Goal: Find specific page/section: Find specific page/section

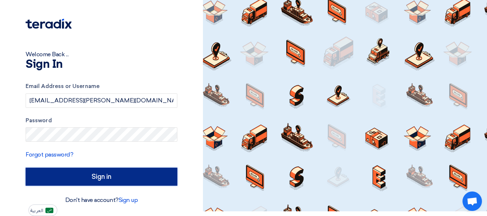
click at [144, 178] on input "Sign in" at bounding box center [102, 177] width 152 height 18
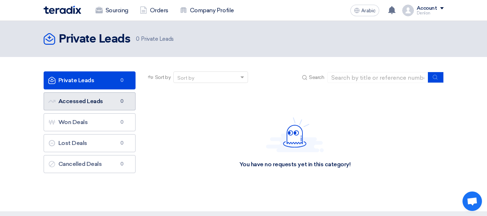
click at [106, 103] on link "Accessed Leads Accessed Leads 0" at bounding box center [90, 101] width 92 height 18
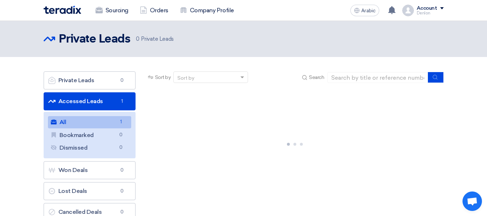
click at [104, 126] on link "All All 1" at bounding box center [89, 122] width 83 height 12
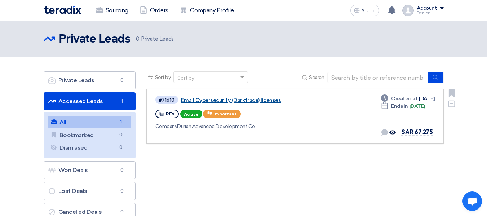
click at [255, 98] on font "Email Cybersecurity (Darktrace) licenses" at bounding box center [231, 100] width 100 height 6
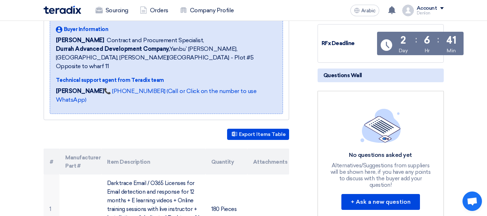
scroll to position [36, 0]
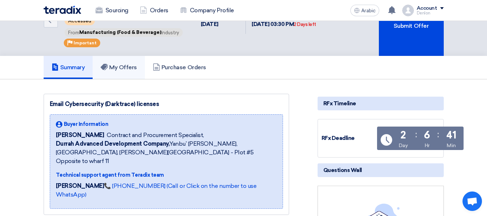
click at [139, 63] on link "My Offers" at bounding box center [119, 67] width 52 height 23
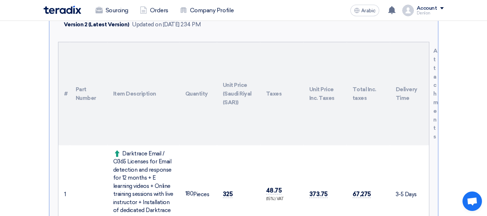
scroll to position [252, 0]
